Goal: Information Seeking & Learning: Find specific fact

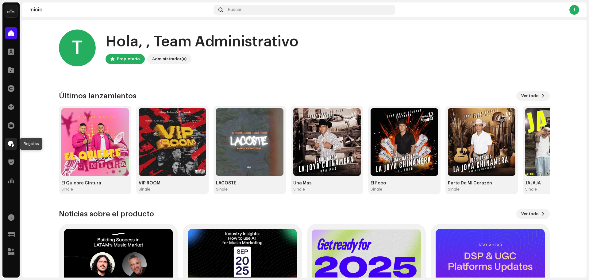
click at [11, 142] on span at bounding box center [11, 143] width 6 height 5
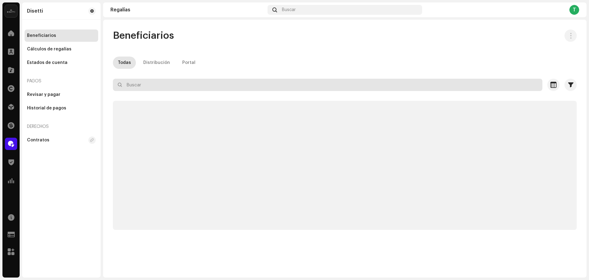
click at [150, 87] on input "text" at bounding box center [328, 85] width 430 height 12
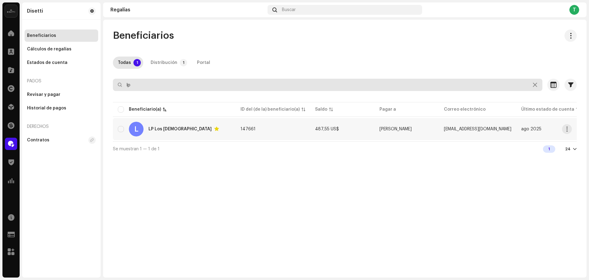
type input "lp"
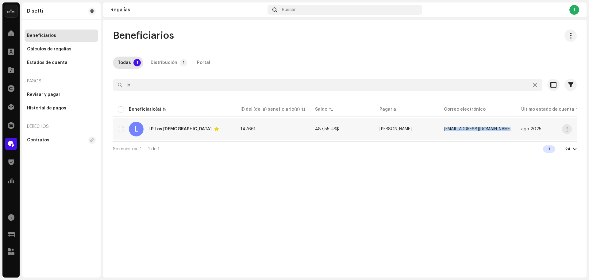
copy span "[EMAIL_ADDRESS][DOMAIN_NAME]"
drag, startPoint x: 440, startPoint y: 130, endPoint x: 496, endPoint y: 159, distance: 62.6
click at [496, 159] on div "Beneficiarios Todas 1 Distribución 1 Portal lp Seleccionado 0 Seleccionar todo …" at bounding box center [345, 149] width 484 height 258
click at [245, 132] on td "147661" at bounding box center [273, 129] width 75 height 22
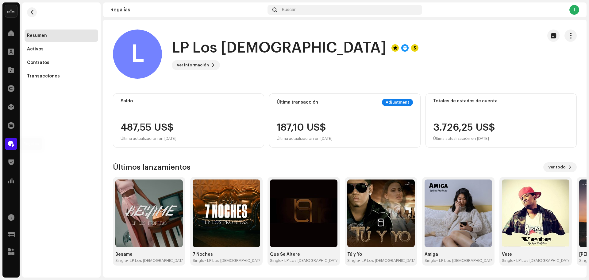
click at [14, 140] on div at bounding box center [11, 144] width 12 height 12
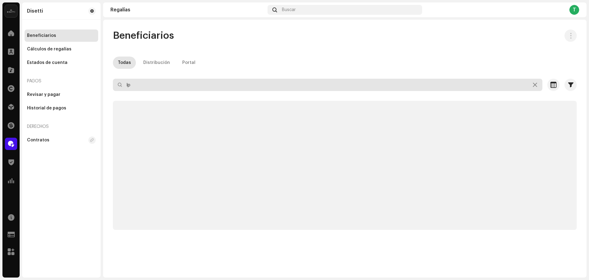
drag, startPoint x: 158, startPoint y: 85, endPoint x: 117, endPoint y: 85, distance: 40.2
click at [117, 85] on input "lp" at bounding box center [328, 85] width 430 height 12
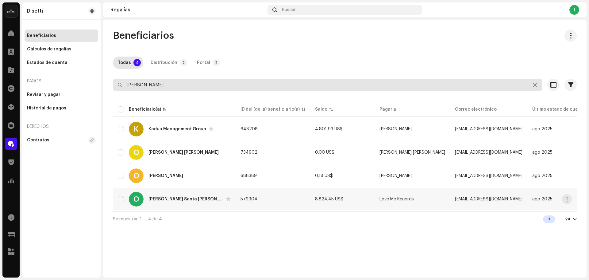
type input "[PERSON_NAME]"
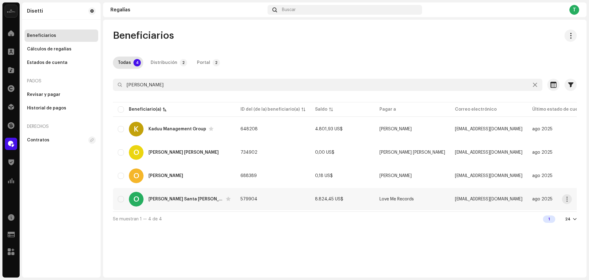
click at [248, 206] on td "579904" at bounding box center [273, 199] width 75 height 22
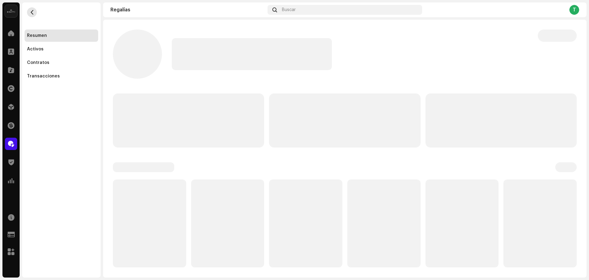
click at [35, 12] on button "button" at bounding box center [32, 12] width 10 height 10
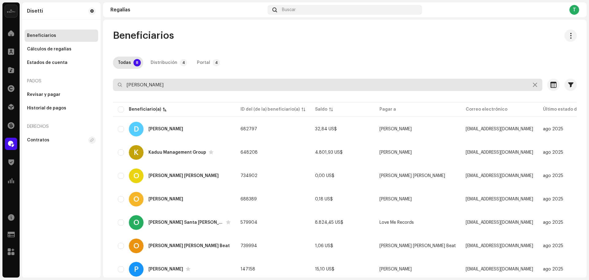
click at [187, 85] on input "[PERSON_NAME]" at bounding box center [328, 85] width 430 height 12
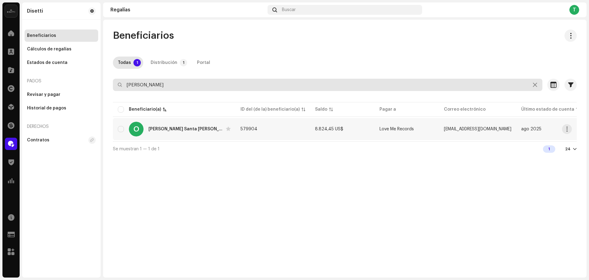
type input "[PERSON_NAME]"
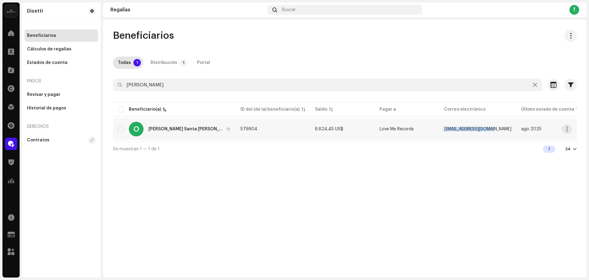
copy span "[EMAIL_ADDRESS][DOMAIN_NAME]"
drag, startPoint x: 441, startPoint y: 131, endPoint x: 490, endPoint y: 177, distance: 67.1
click at [490, 177] on div "Beneficiarios Todas 1 Distribución 1 Portal omar sa Seleccionado 0 Seleccionar …" at bounding box center [345, 149] width 484 height 258
click at [37, 33] on div "Beneficiarios" at bounding box center [62, 35] width 74 height 12
